Goal: Transaction & Acquisition: Purchase product/service

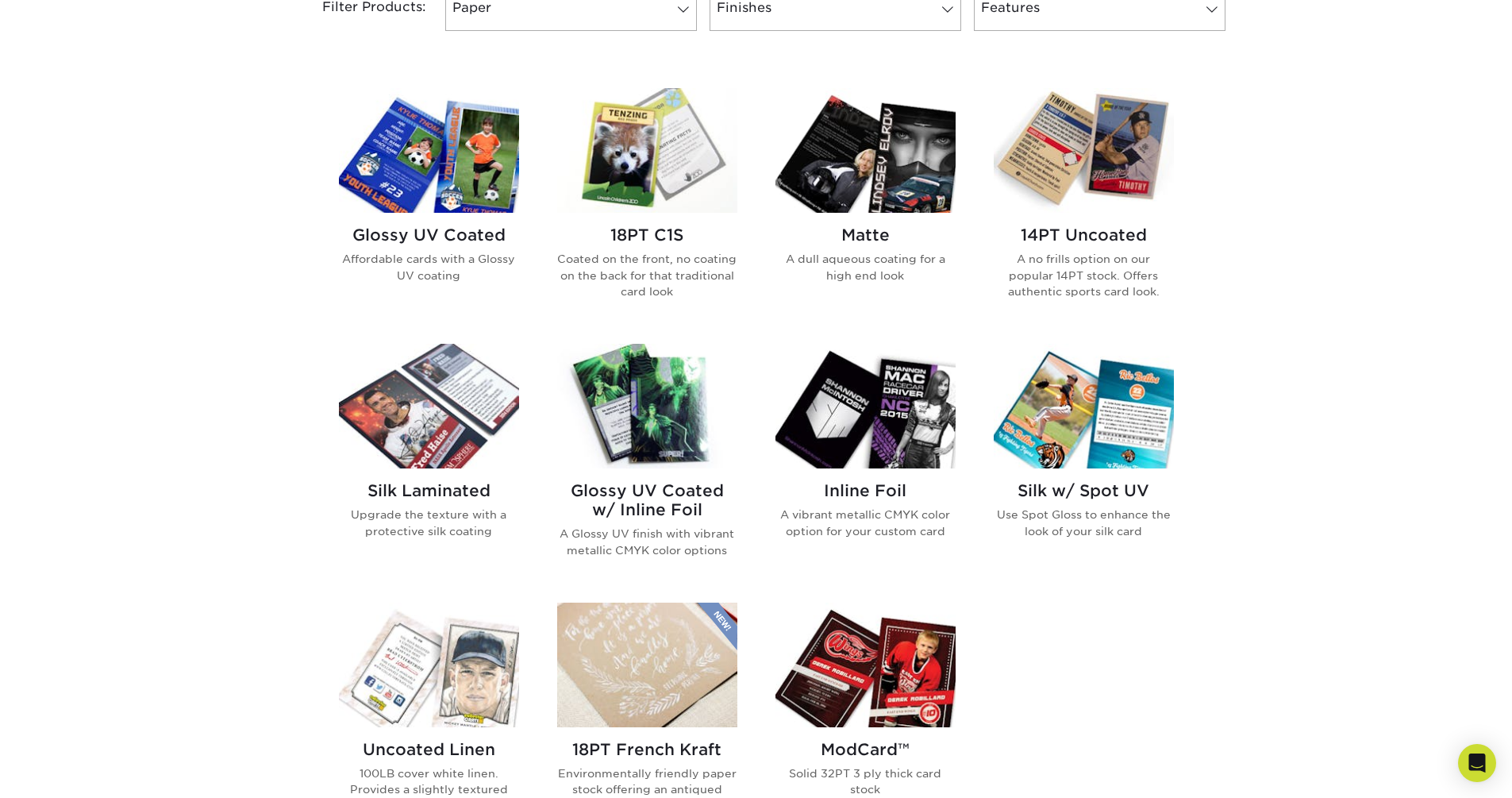
scroll to position [795, 0]
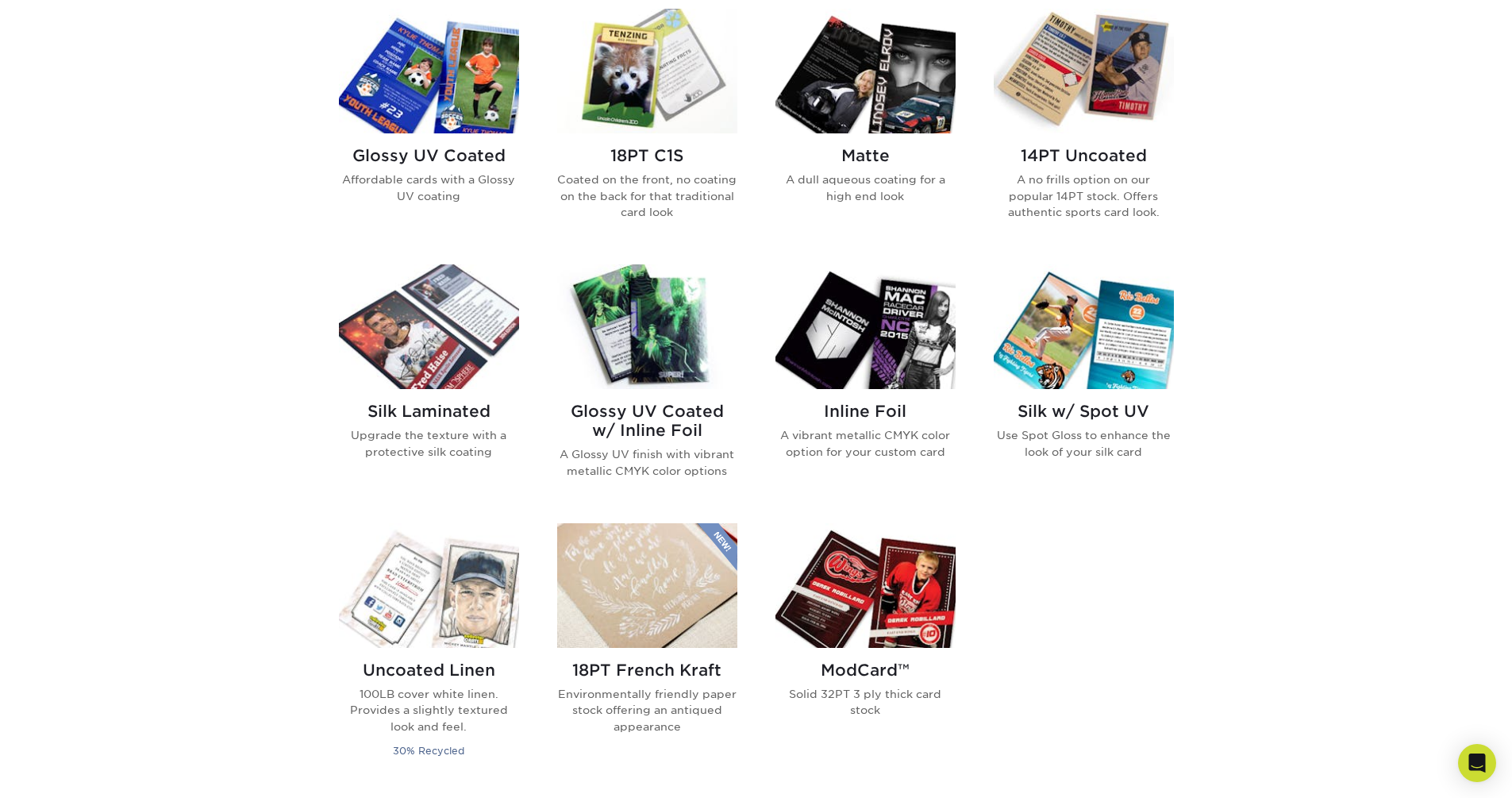
click at [1129, 130] on img at bounding box center [1084, 70] width 180 height 124
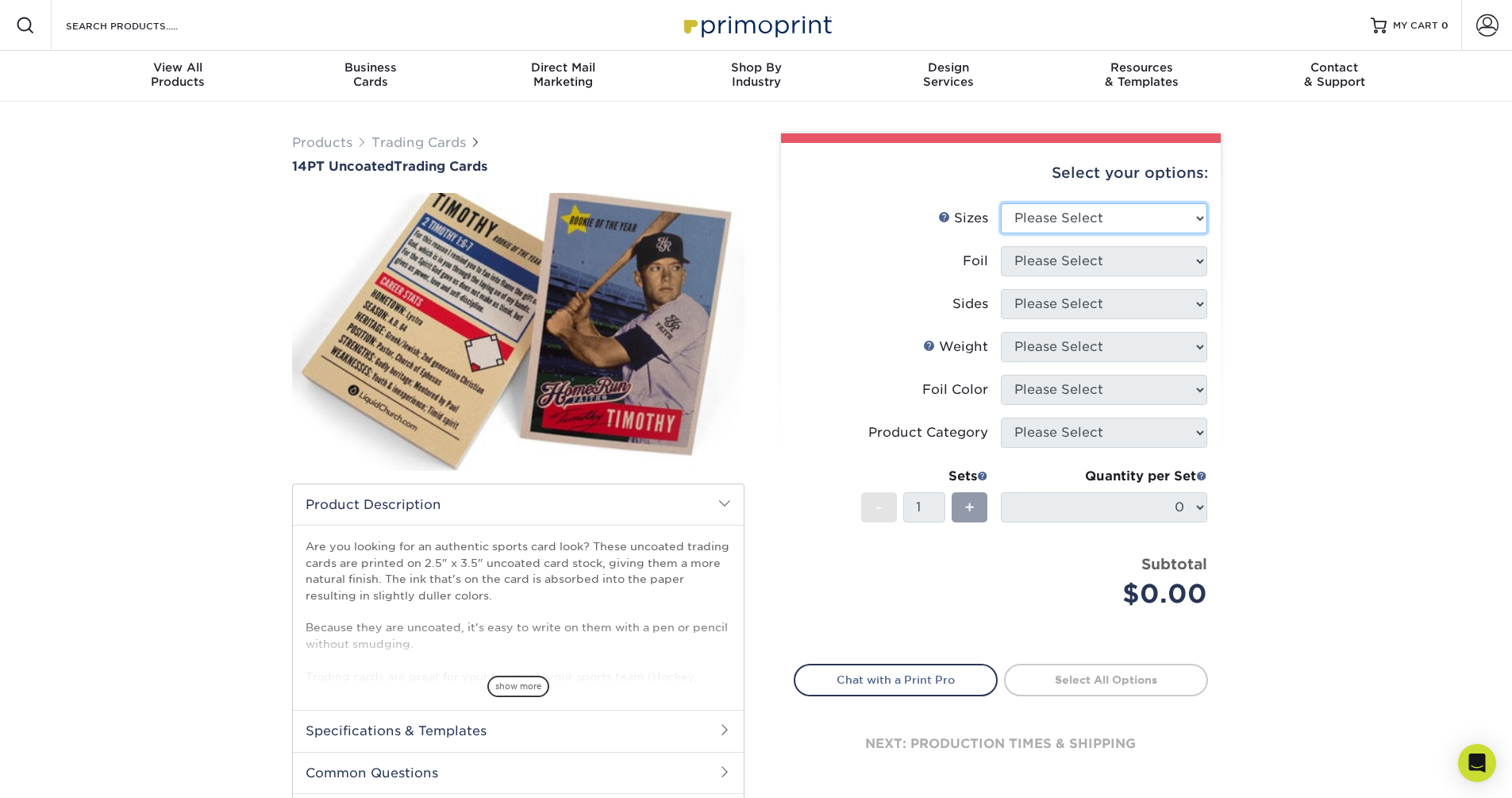
click at [1188, 222] on select "Please Select 2.5" x 3.5"" at bounding box center [1104, 218] width 207 height 30
select select "2.50x3.50"
click at [1001, 203] on select "Please Select 2.5" x 3.5"" at bounding box center [1104, 218] width 207 height 30
click at [1134, 264] on select "Please Select Yes No" at bounding box center [1104, 261] width 207 height 30
select select "0"
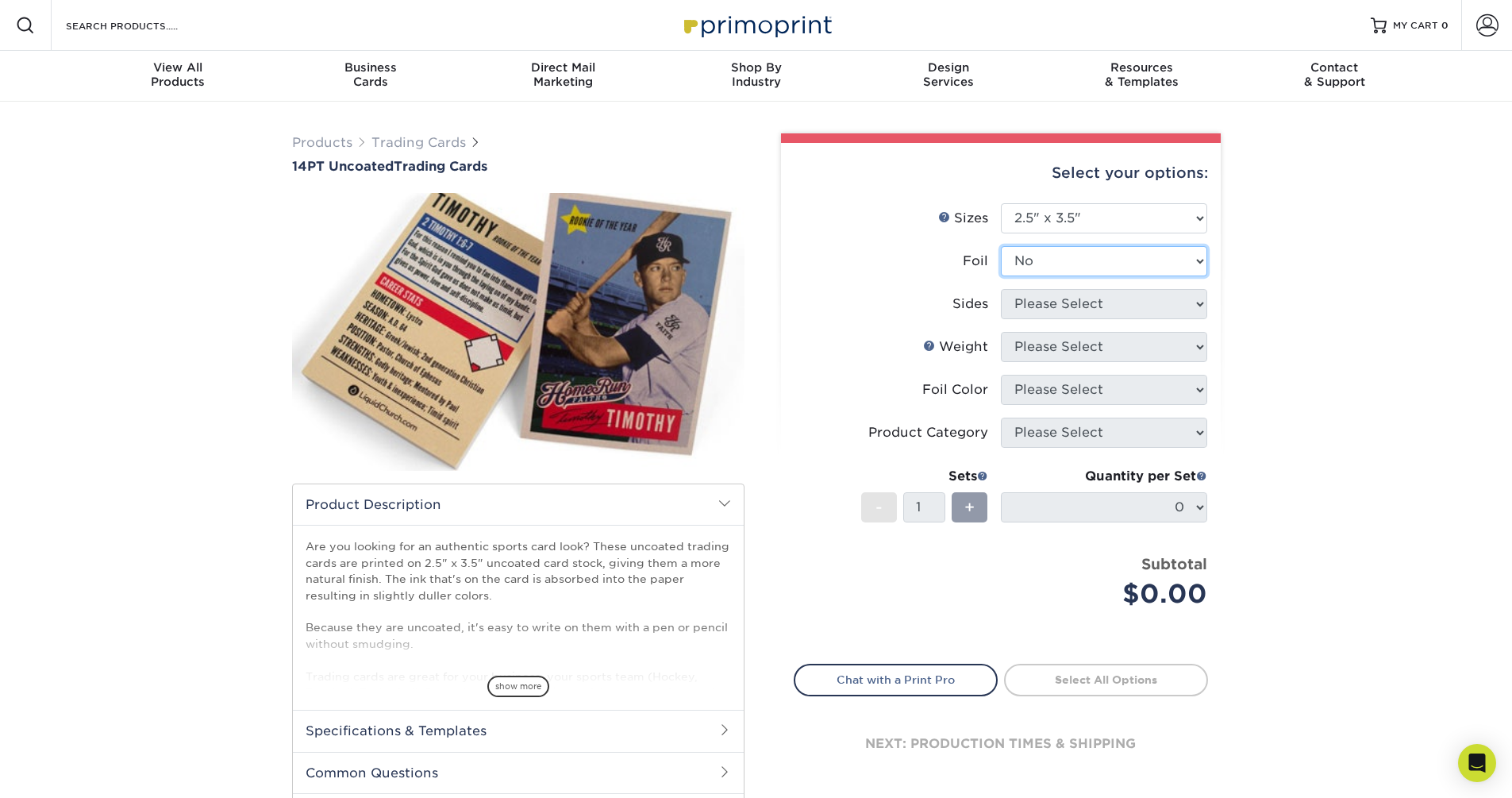
click at [1001, 246] on select "Please Select Yes No" at bounding box center [1104, 261] width 207 height 30
click at [1091, 309] on select "Please Select Print Both Sides Print Front Only" at bounding box center [1104, 304] width 207 height 30
select select "13abbda7-1d64-4f25-8bb2-c179b224825d"
click at [1001, 289] on select "Please Select Print Both Sides Print Front Only" at bounding box center [1104, 304] width 207 height 30
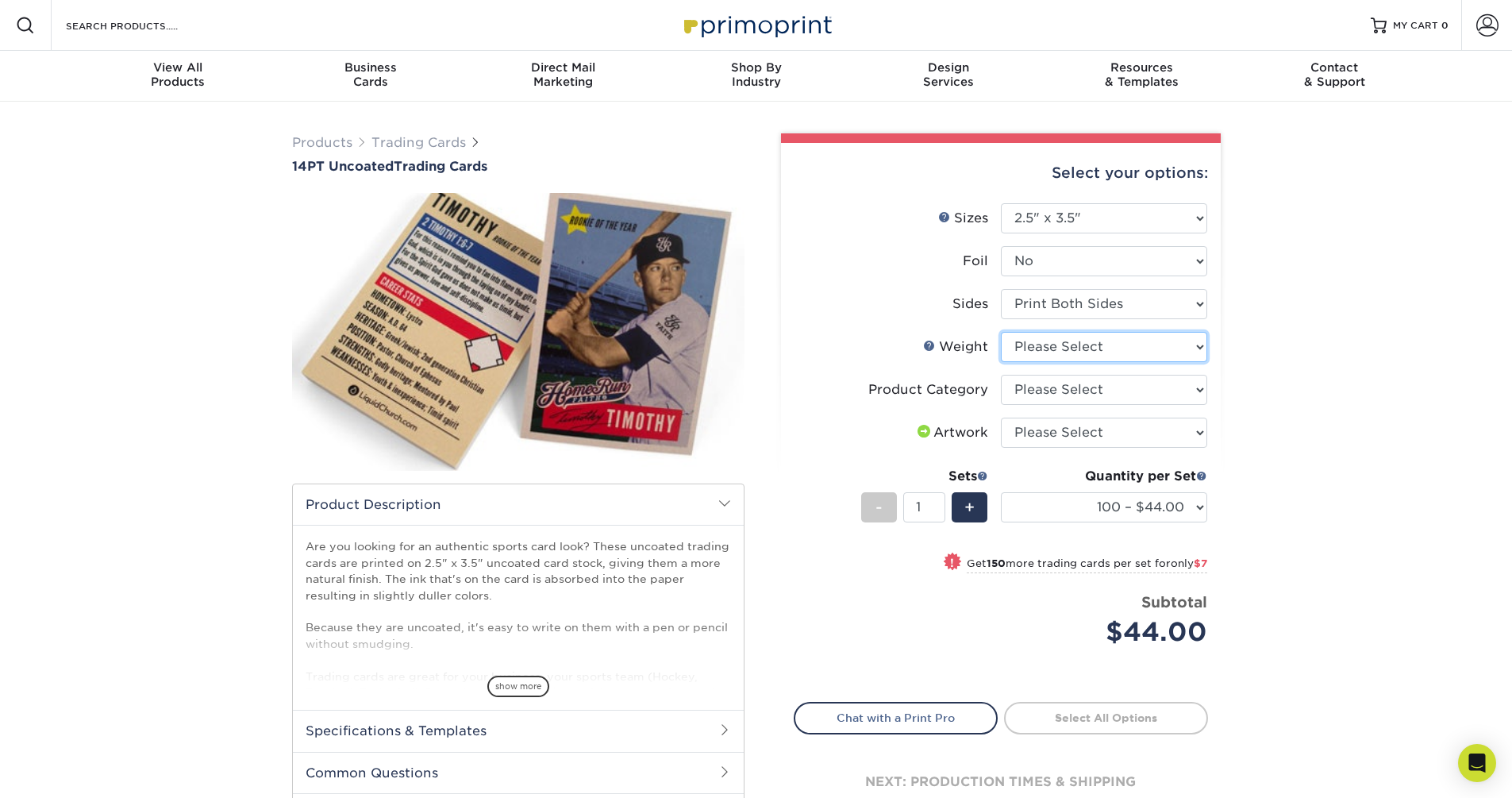
click at [1162, 352] on select "Please Select 14PT Uncoated" at bounding box center [1104, 347] width 207 height 30
select select "14PT Uncoated"
click at [1001, 332] on select "Please Select 14PT Uncoated" at bounding box center [1104, 347] width 207 height 30
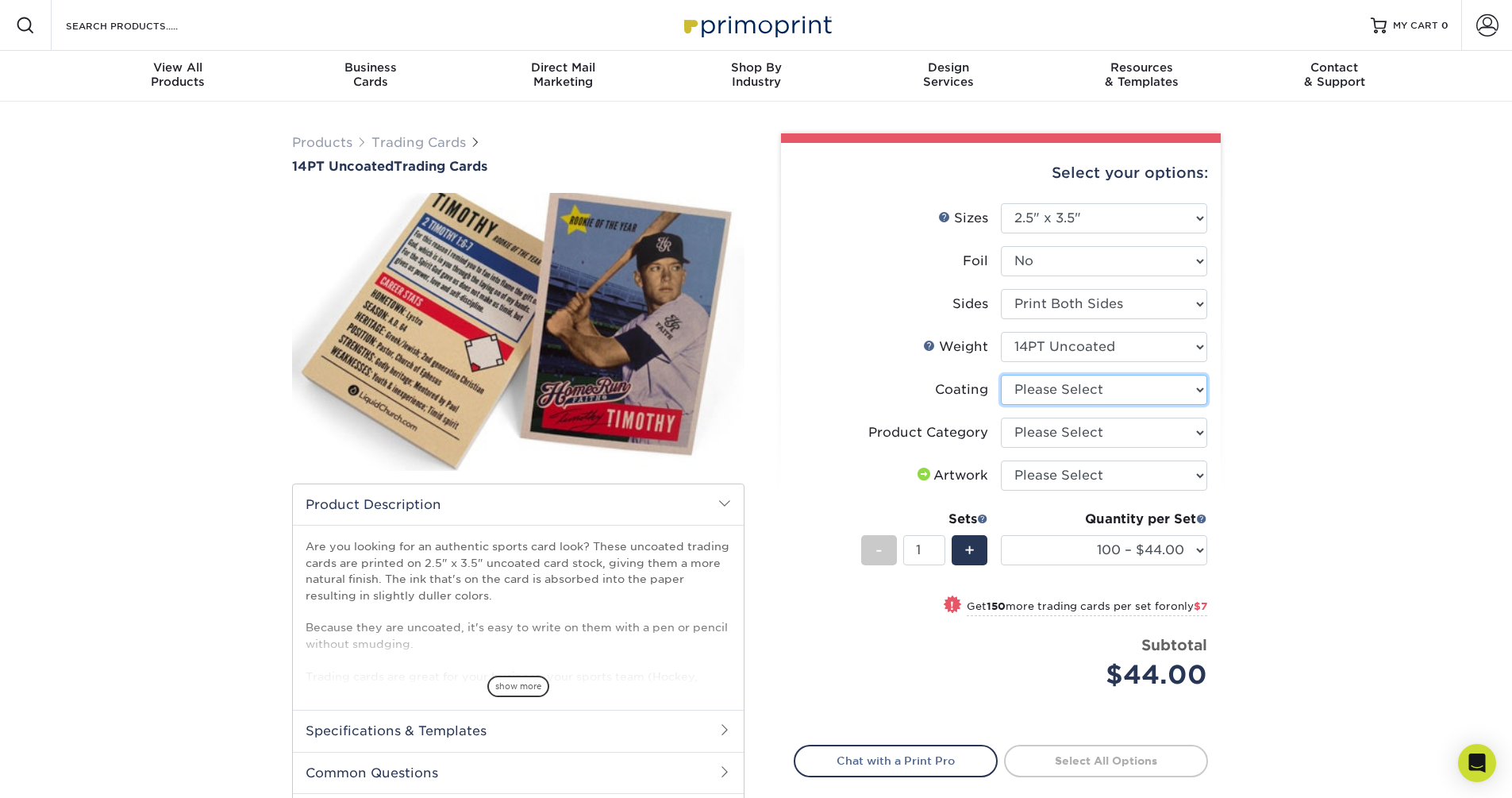
click at [1145, 390] on select at bounding box center [1104, 390] width 207 height 30
select select "3e7618de-abca-4bda-9f97-8b9129e913d8"
click at [1001, 375] on select at bounding box center [1104, 390] width 207 height 30
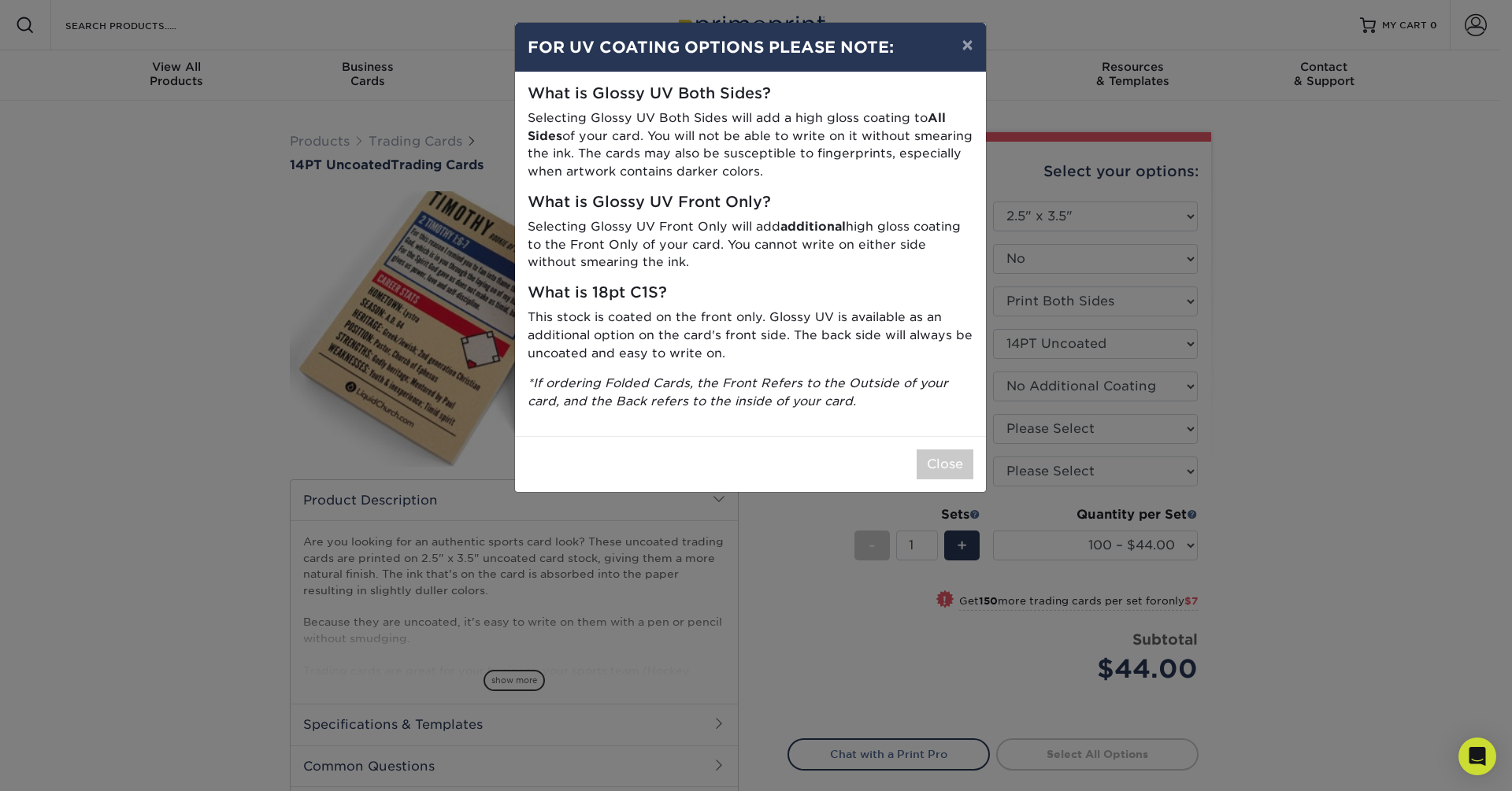
click at [741, 325] on p "This stock is coated on the front only. Glossy UV is available as an additional…" at bounding box center [750, 335] width 446 height 54
click at [936, 462] on button "Close" at bounding box center [944, 464] width 57 height 30
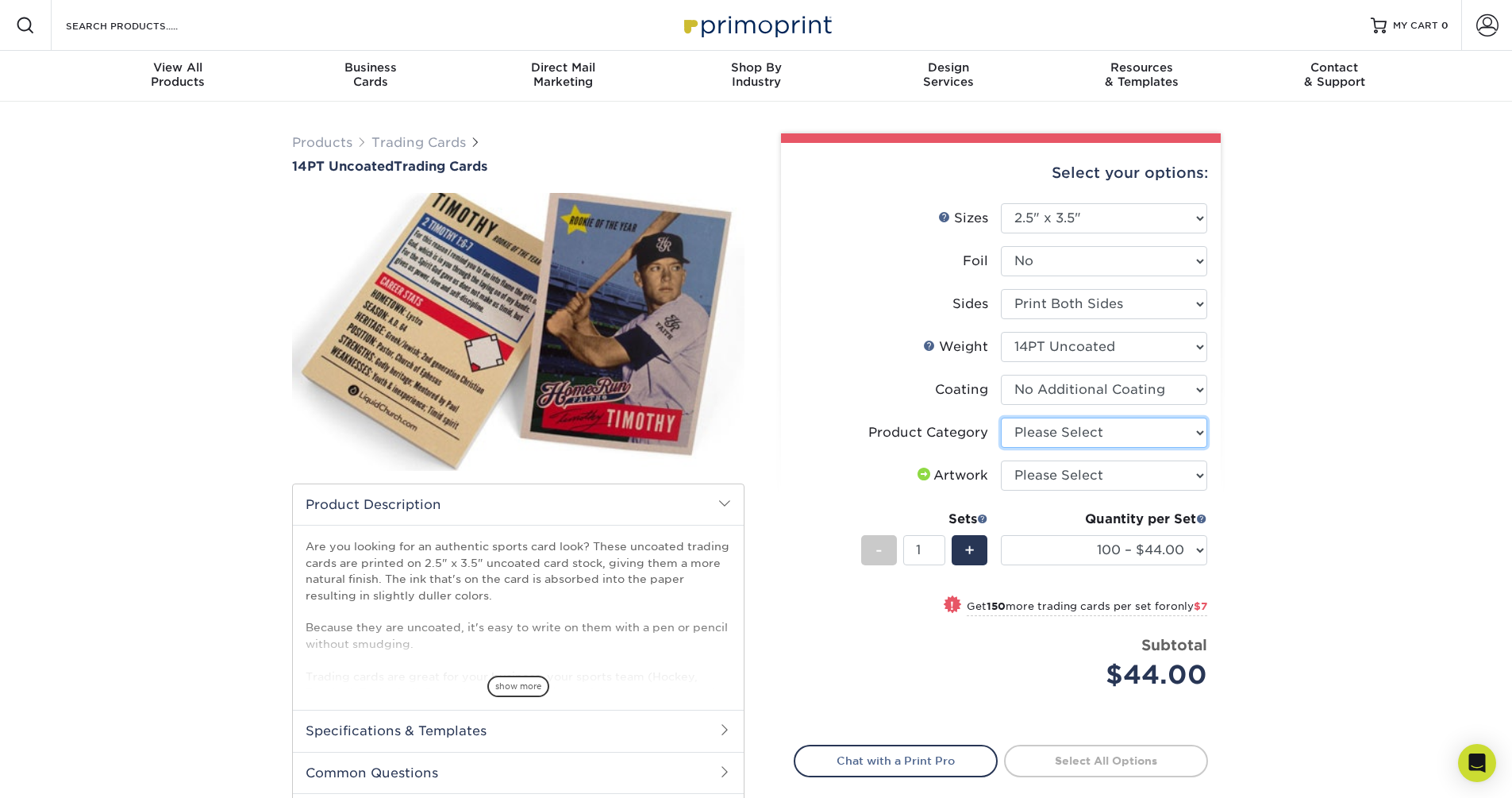
click at [1136, 433] on select "Please Select Trading Cards" at bounding box center [1104, 432] width 207 height 30
select select "c2f9bce9-36c2-409d-b101-c29d9d031e18"
click at [1001, 418] on select "Please Select Trading Cards" at bounding box center [1104, 432] width 207 height 30
click at [1128, 483] on select "Please Select I will upload files I need a design - $100" at bounding box center [1104, 475] width 207 height 30
select select "upload"
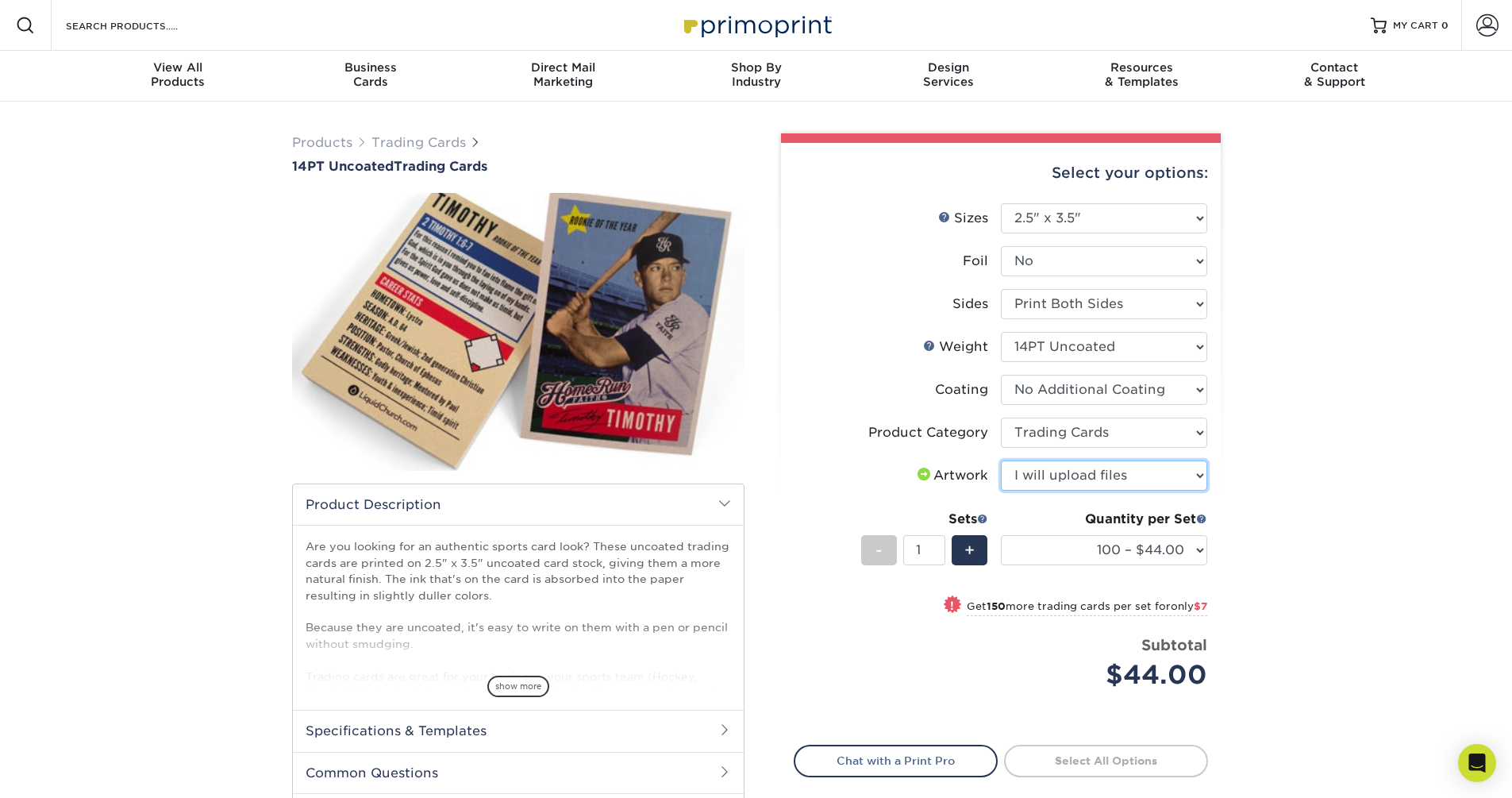
click at [1001, 461] on select "Please Select I will upload files I need a design - $100" at bounding box center [1104, 475] width 207 height 30
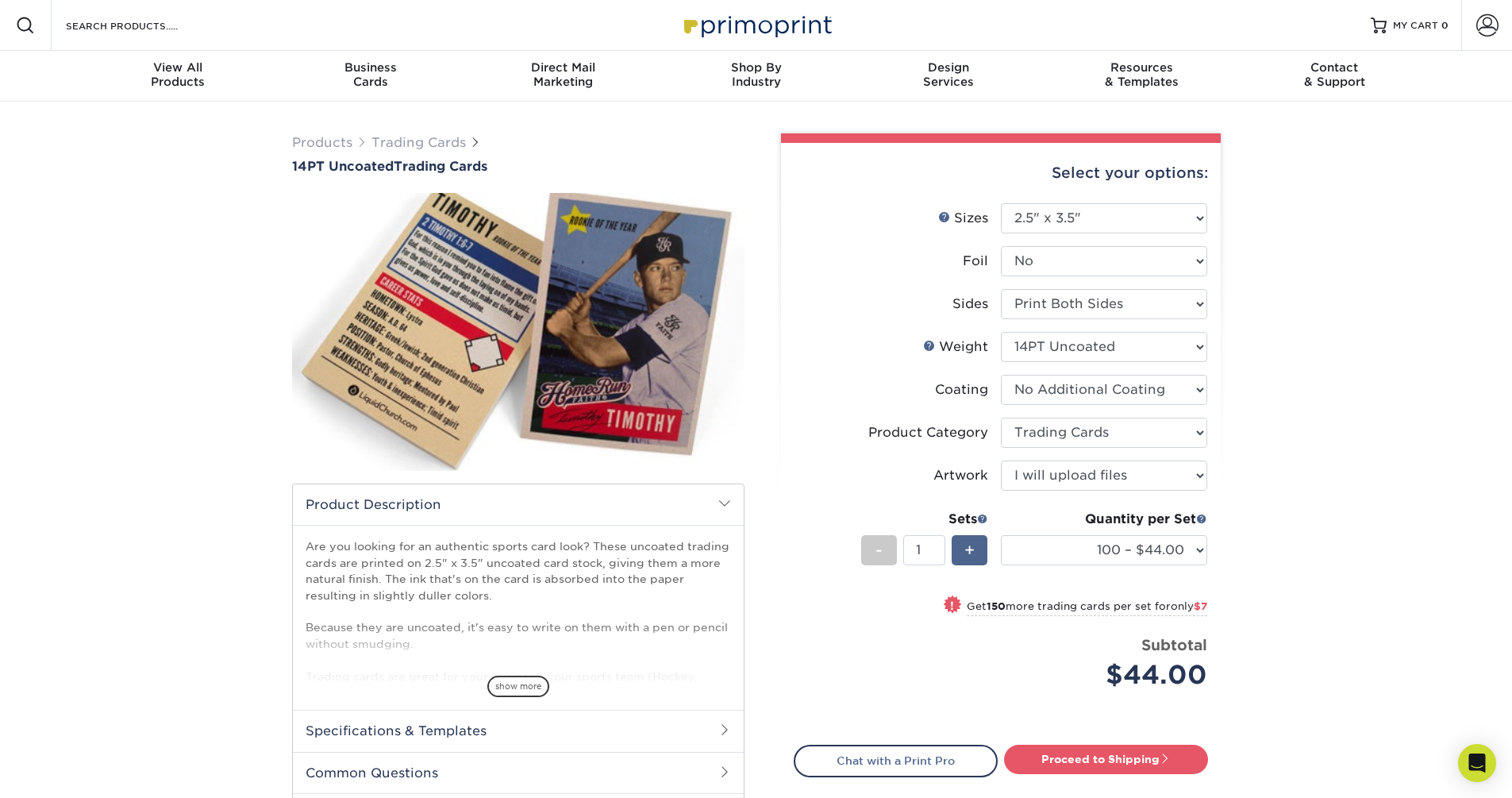
click at [973, 560] on span "+" at bounding box center [970, 551] width 10 height 24
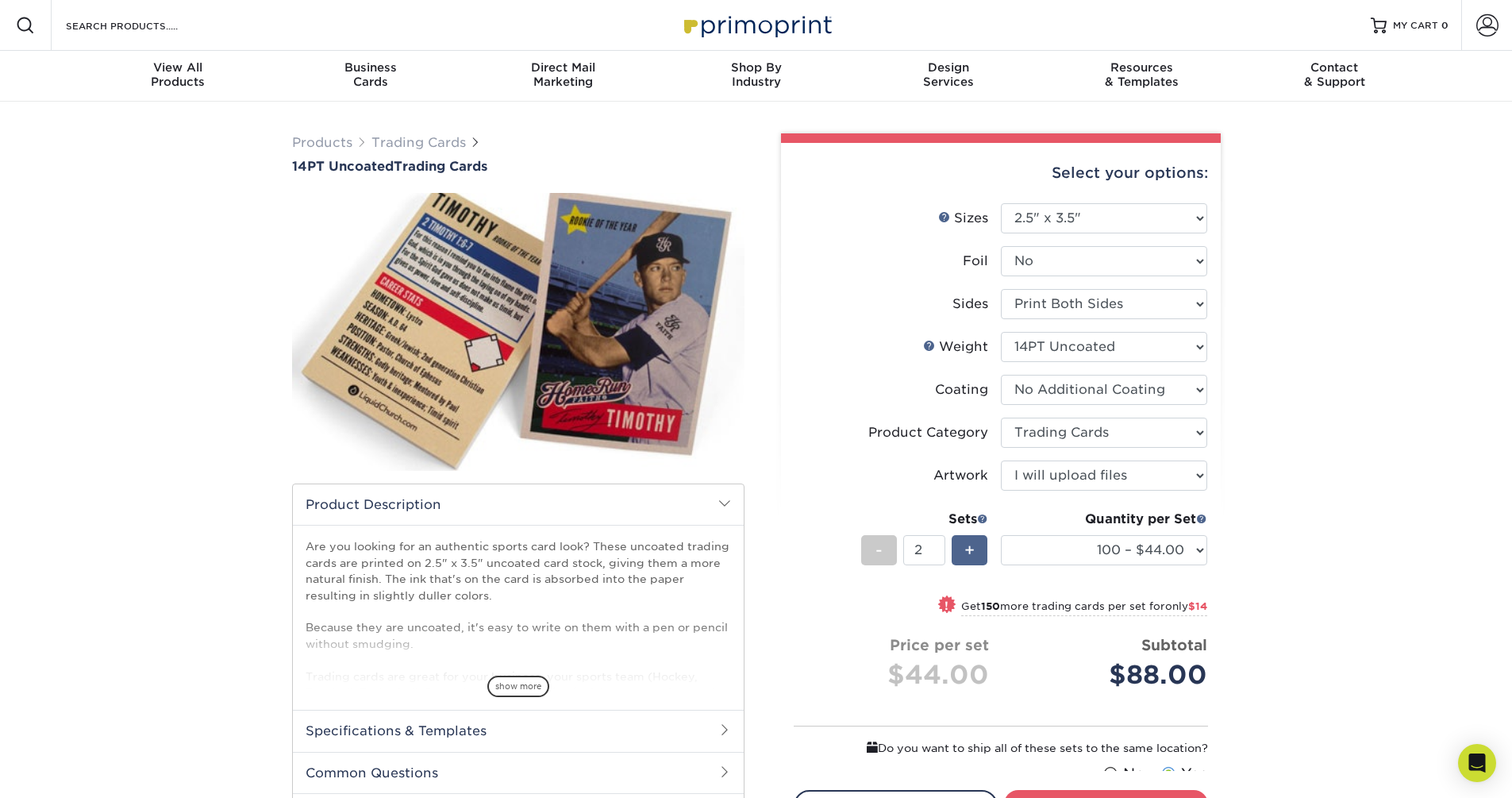
click at [973, 560] on span "+" at bounding box center [970, 551] width 10 height 24
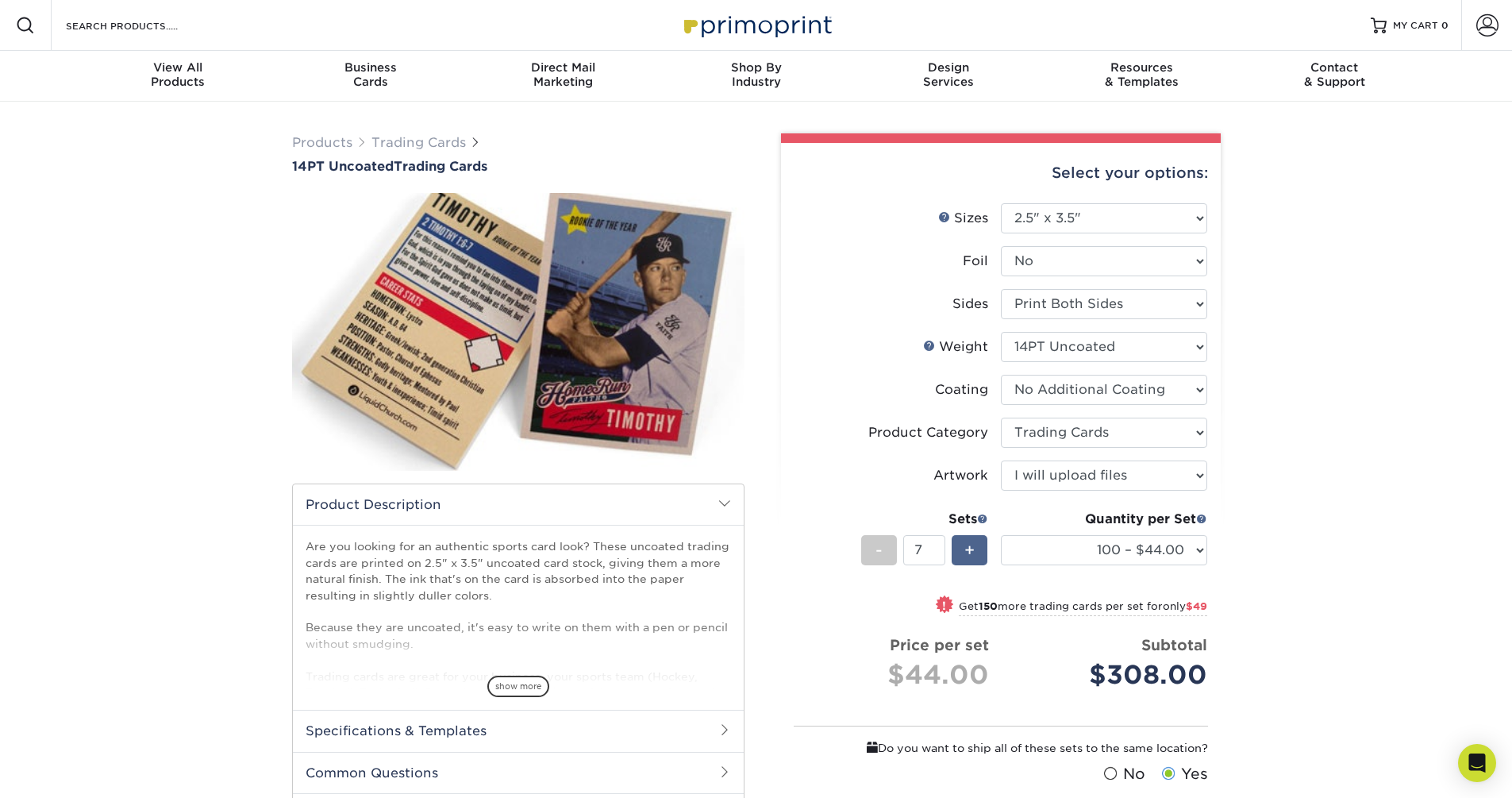
click at [973, 560] on span "+" at bounding box center [970, 551] width 10 height 24
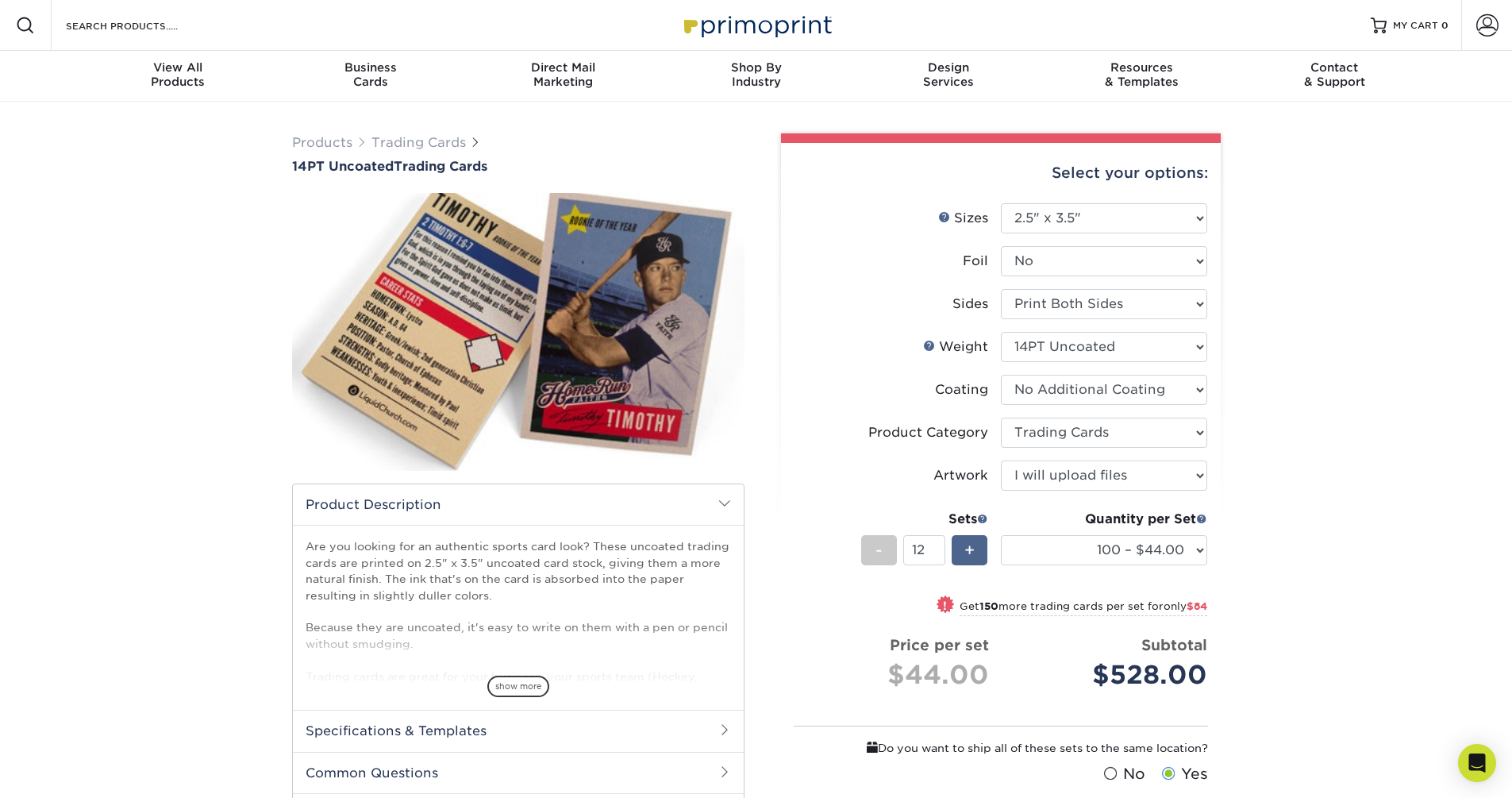
click at [973, 560] on span "+" at bounding box center [970, 551] width 10 height 24
click at [876, 555] on span "-" at bounding box center [879, 551] width 7 height 24
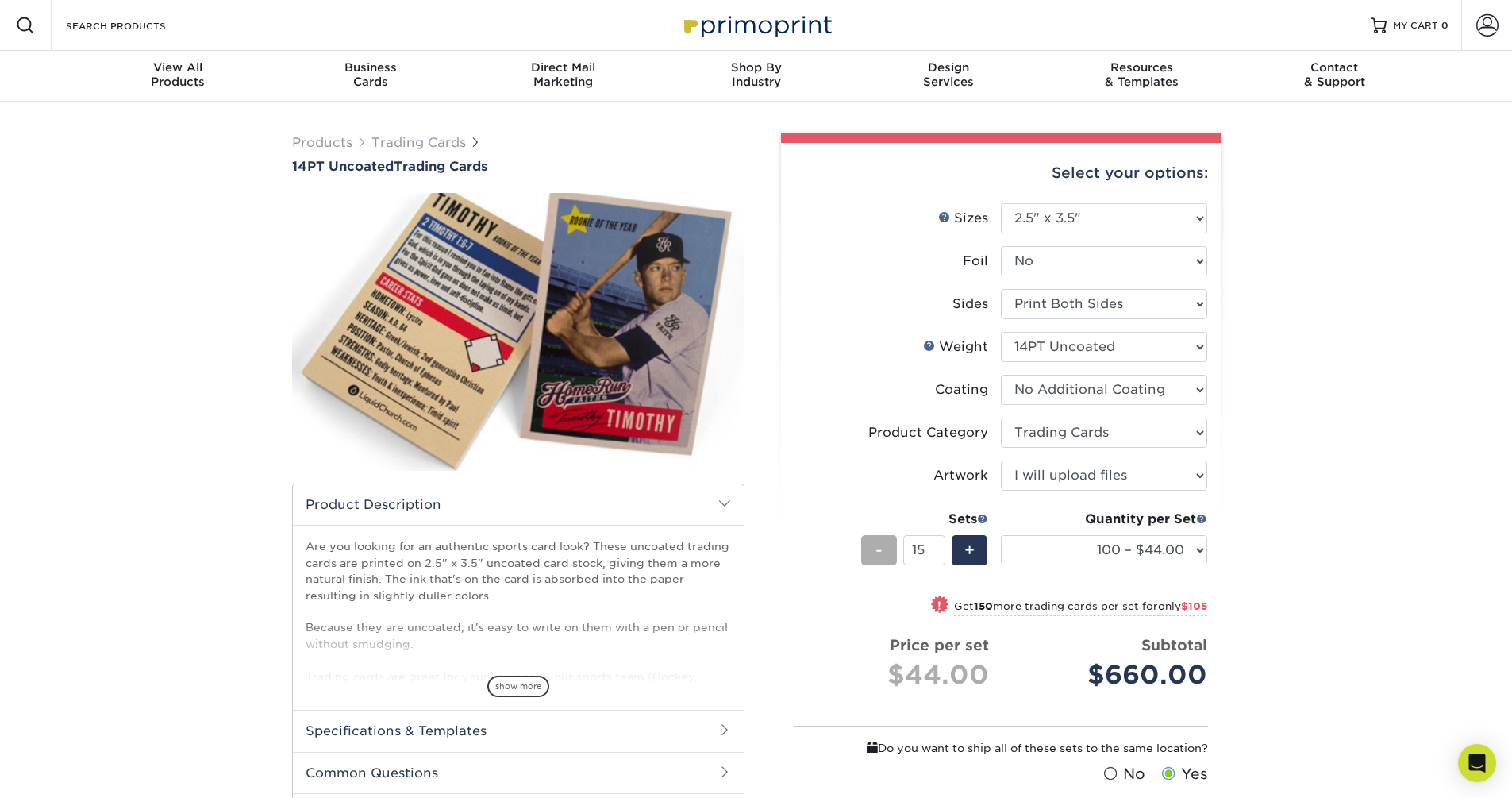
click at [876, 555] on span "-" at bounding box center [879, 551] width 7 height 24
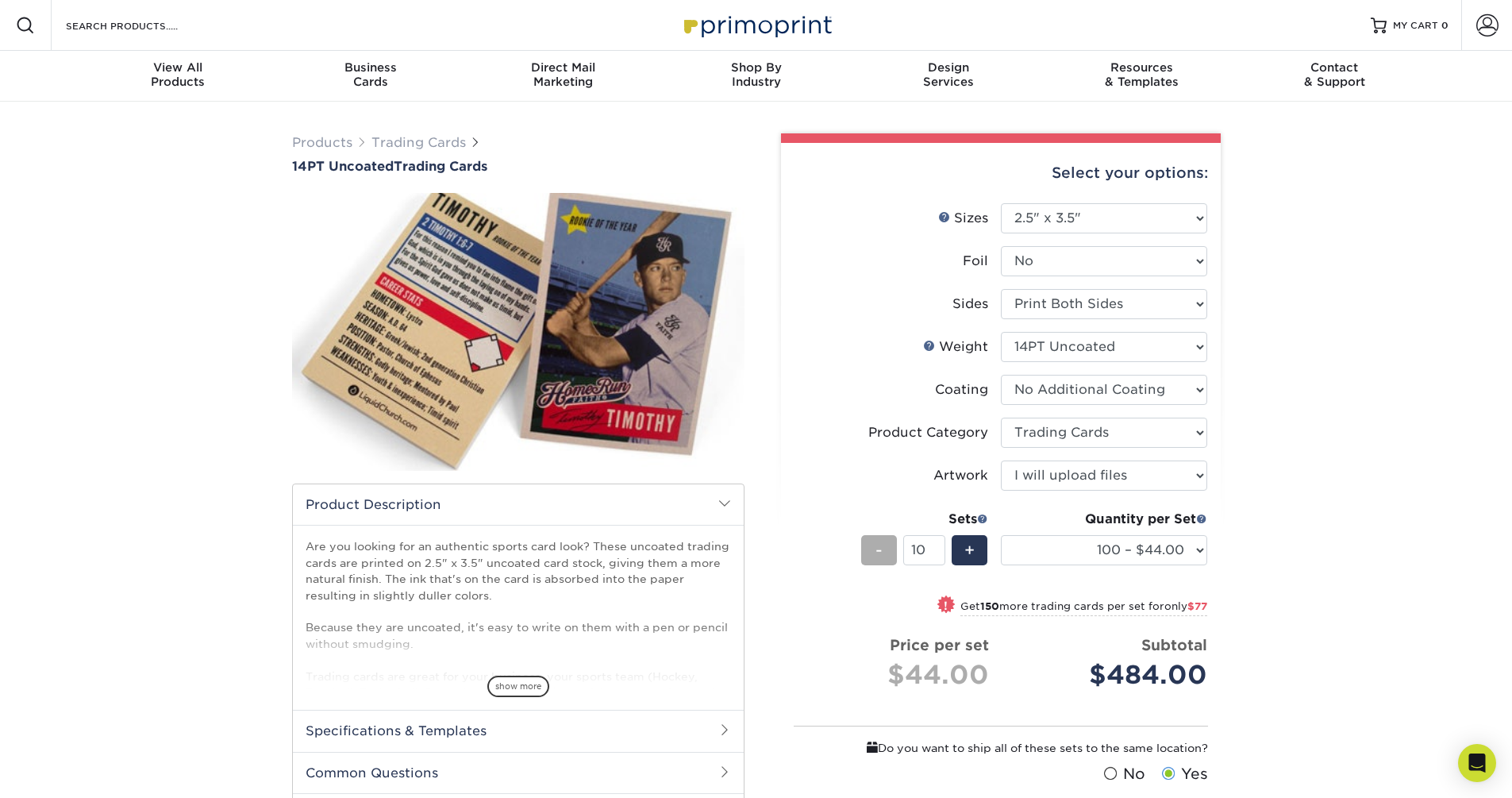
click at [876, 555] on span "-" at bounding box center [879, 551] width 7 height 24
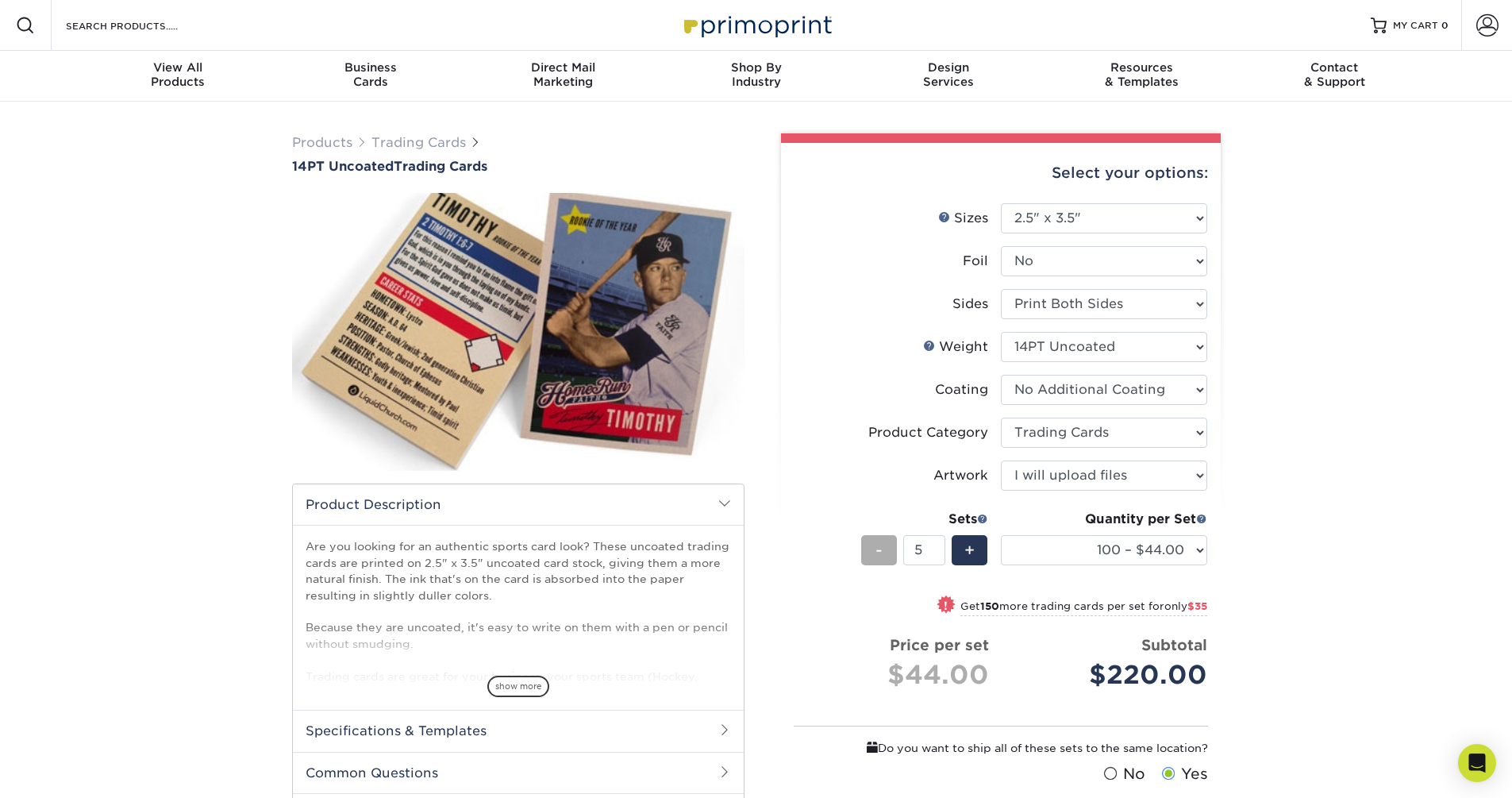
click at [876, 555] on span "-" at bounding box center [879, 551] width 7 height 24
type input "1"
